Goal: Transaction & Acquisition: Purchase product/service

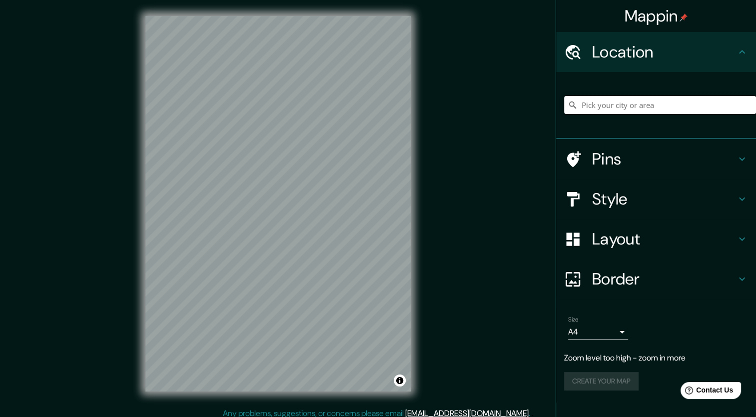
click at [613, 103] on input "Pick your city or area" at bounding box center [660, 105] width 192 height 18
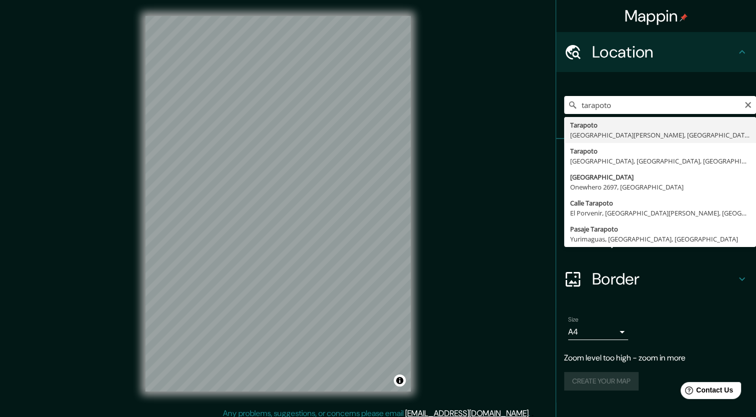
type input "Tarapoto, [GEOGRAPHIC_DATA][PERSON_NAME], [GEOGRAPHIC_DATA]"
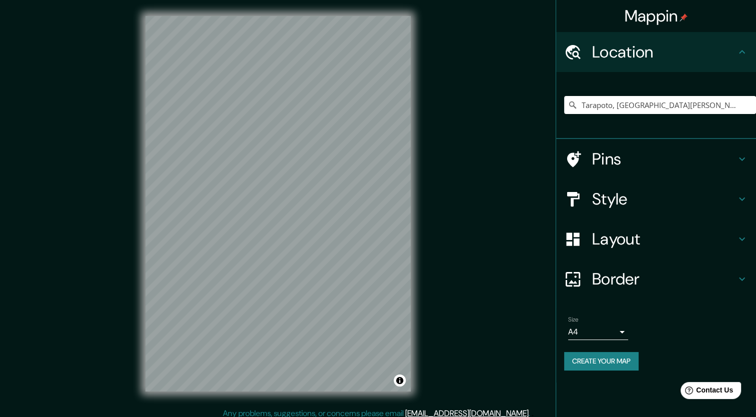
click at [742, 236] on icon at bounding box center [742, 239] width 12 height 12
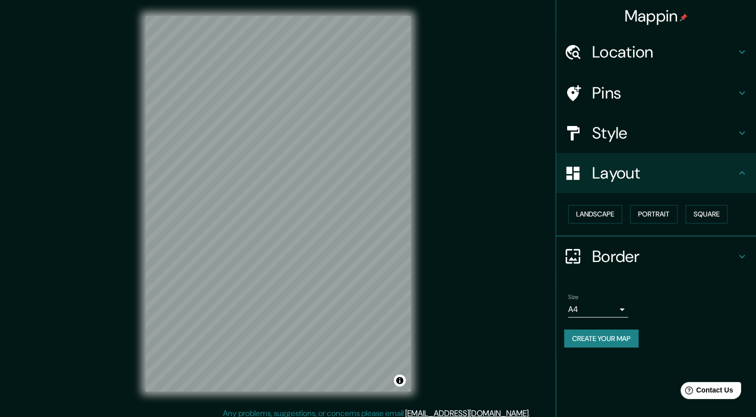
drag, startPoint x: 418, startPoint y: 203, endPoint x: 477, endPoint y: 296, distance: 110.5
click at [477, 296] on div "Mappin Location [GEOGRAPHIC_DATA], [GEOGRAPHIC_DATA][PERSON_NAME], [GEOGRAPHIC_…" at bounding box center [378, 211] width 756 height 423
click at [592, 335] on button "Create your map" at bounding box center [601, 338] width 74 height 18
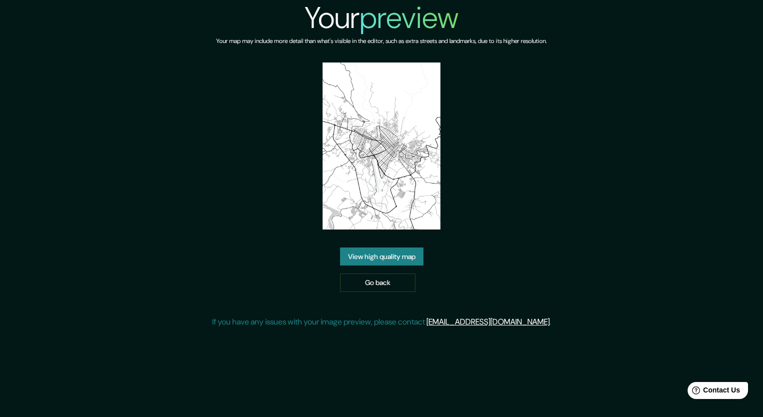
click at [378, 253] on link "View high quality map" at bounding box center [381, 256] width 83 height 18
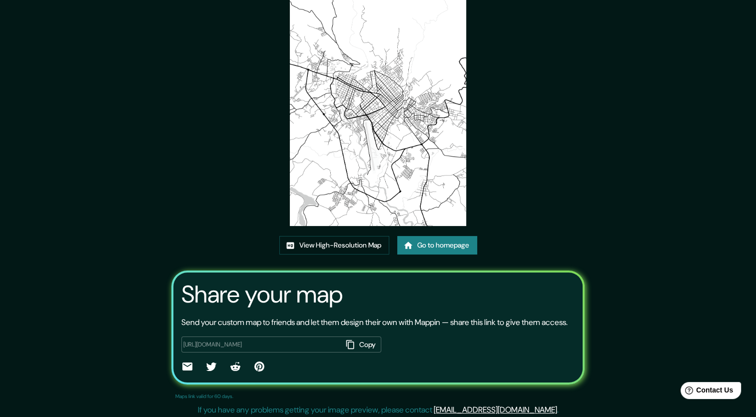
scroll to position [83, 0]
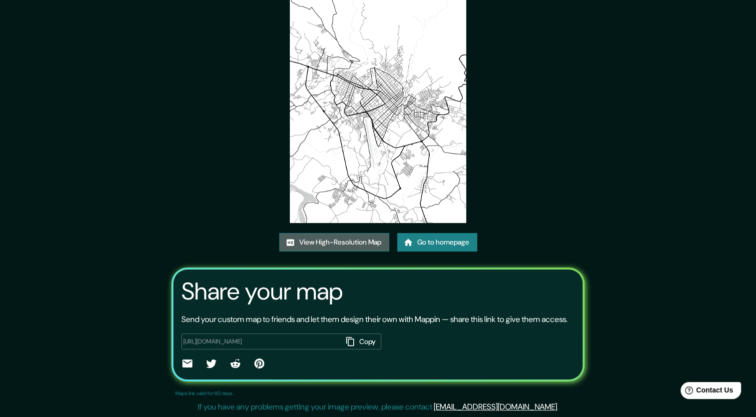
click at [314, 233] on link "View High-Resolution Map" at bounding box center [334, 242] width 110 height 18
